Goal: Information Seeking & Learning: Understand process/instructions

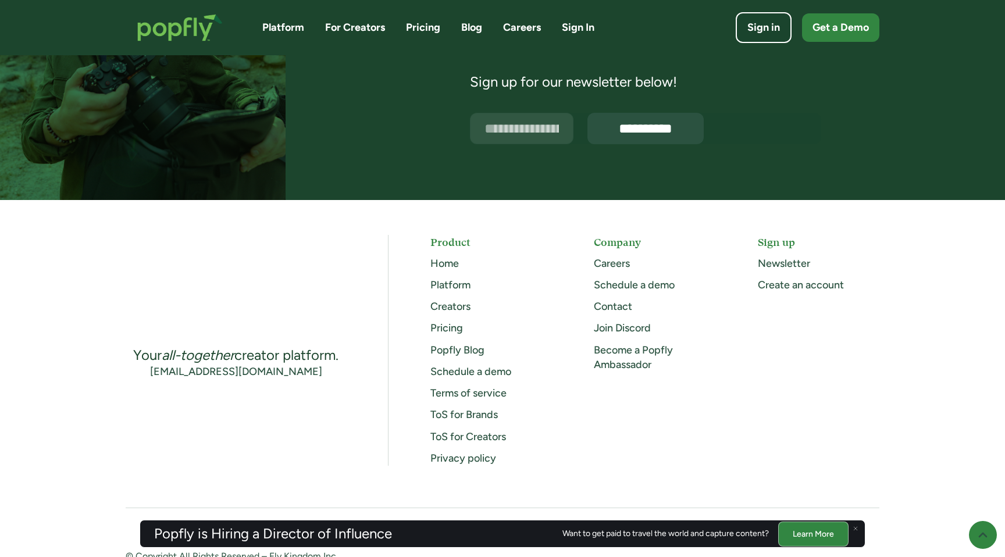
scroll to position [3010, 0]
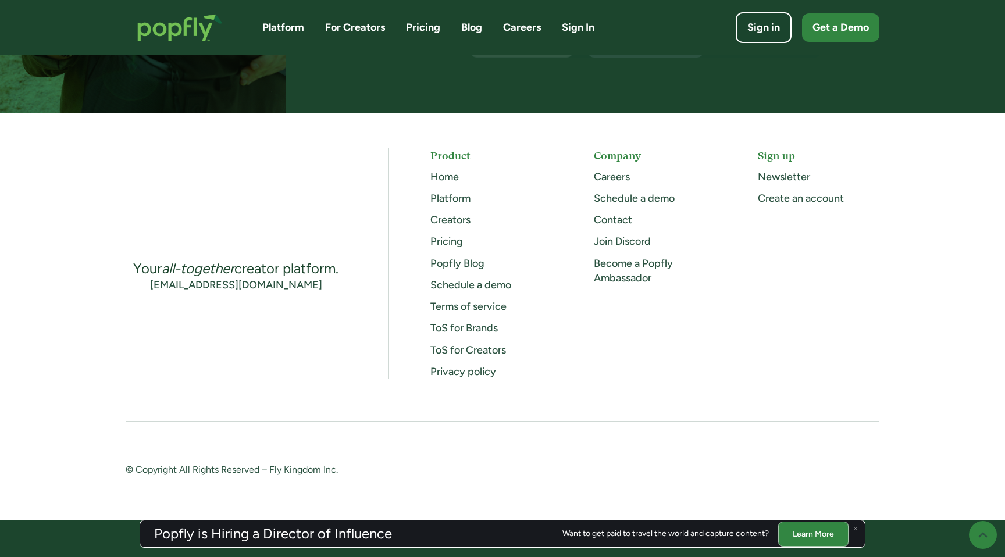
click at [419, 333] on div "Your all-together creator platform. info@popfly.com Product Home Platform Creat…" at bounding box center [503, 263] width 754 height 231
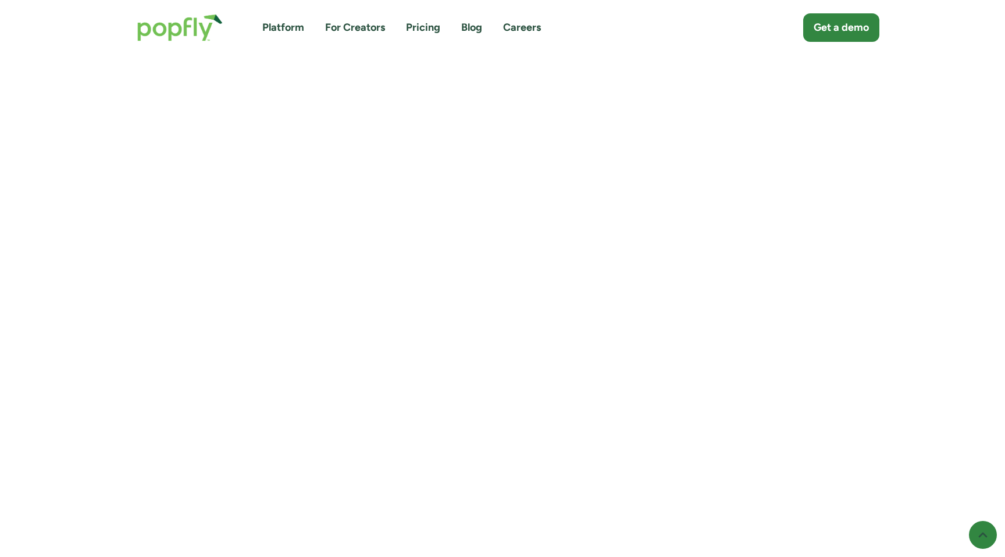
scroll to position [583, 0]
